Goal: Check status: Check status

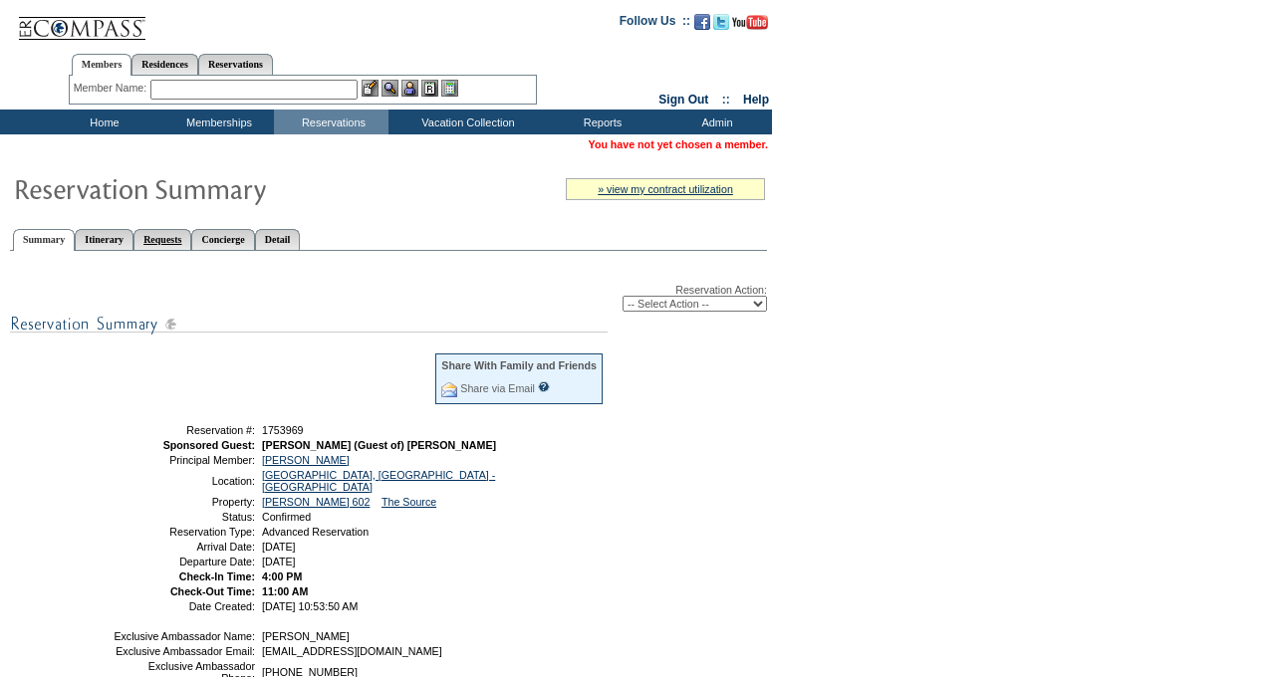
click at [191, 236] on link "Requests" at bounding box center [162, 239] width 58 height 21
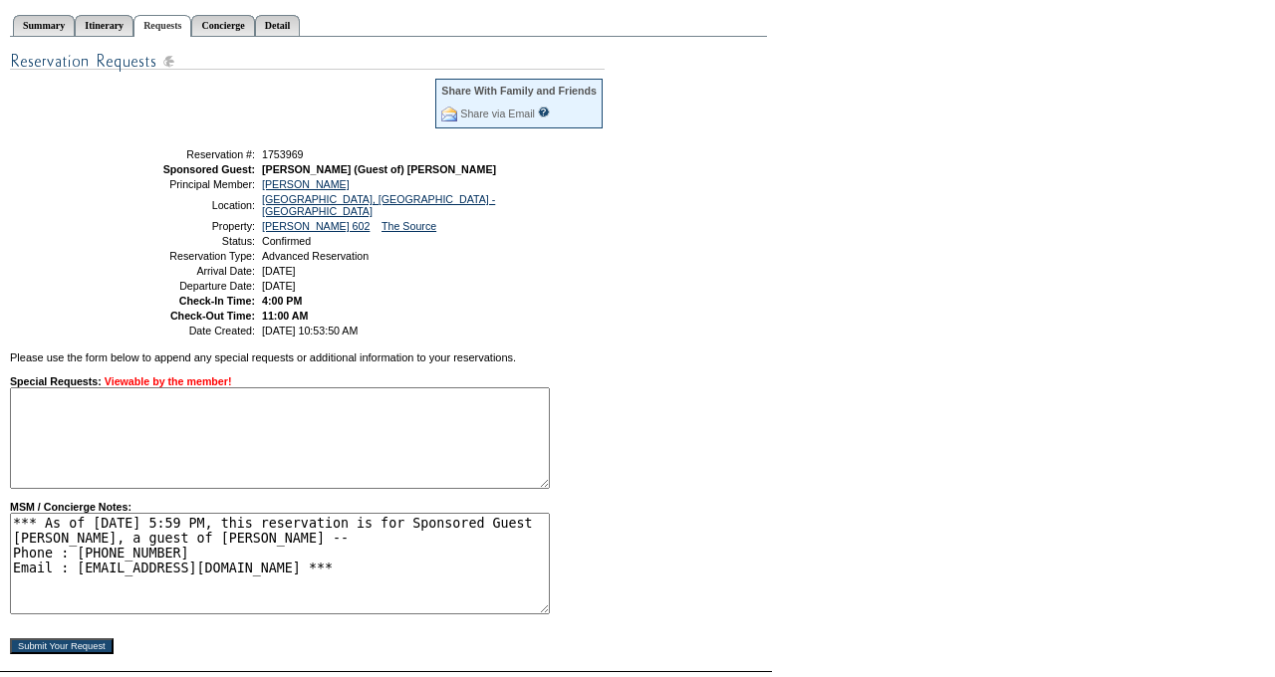
scroll to position [205, 0]
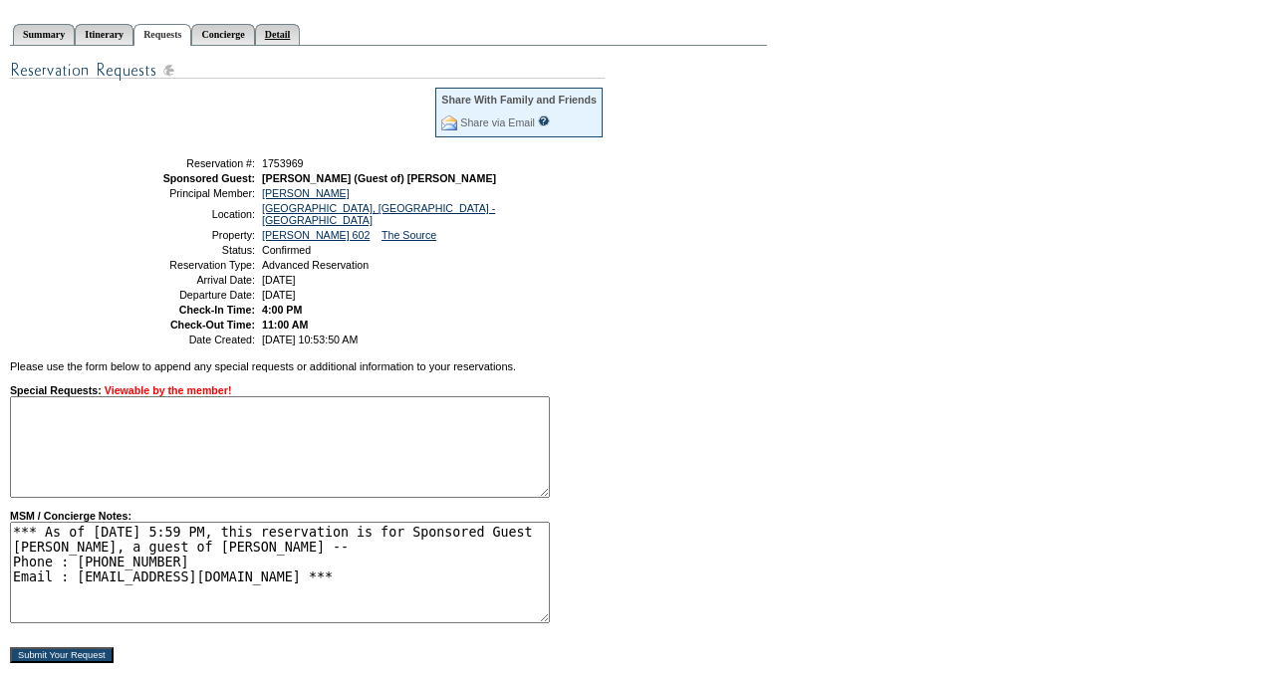
click at [301, 26] on link "Detail" at bounding box center [278, 34] width 46 height 21
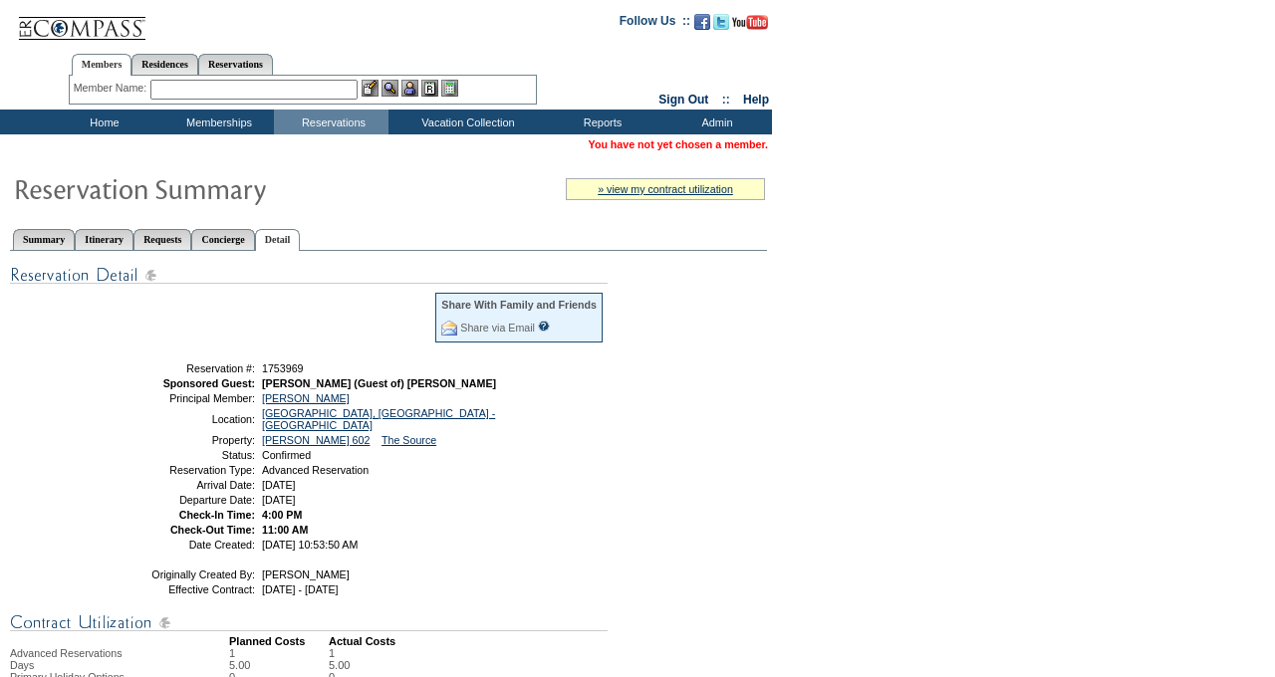
scroll to position [1001, 0]
